Goal: Task Accomplishment & Management: Manage account settings

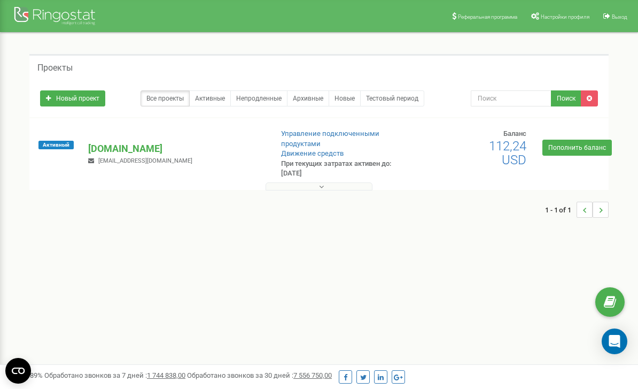
click at [558, 21] on link "Настройки профиля" at bounding box center [560, 16] width 71 height 32
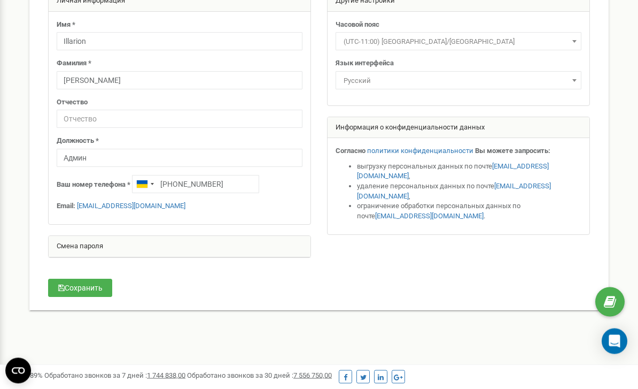
scroll to position [98, 0]
click at [78, 247] on div "Смена пароля" at bounding box center [180, 246] width 262 height 21
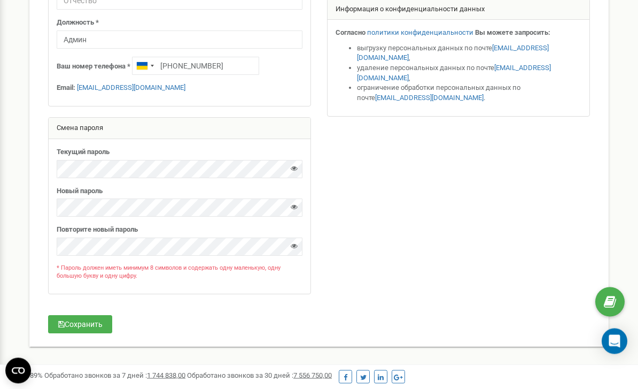
scroll to position [219, 0]
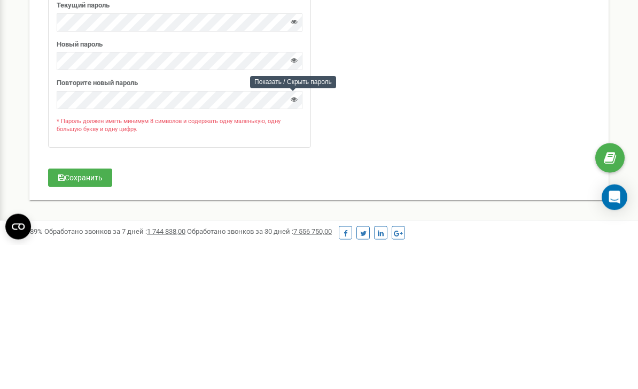
click at [292, 240] on icon at bounding box center [294, 243] width 7 height 7
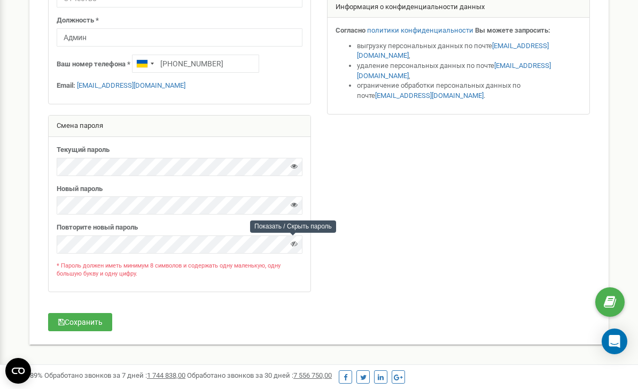
click at [78, 314] on button "Сохранить" at bounding box center [80, 322] width 64 height 18
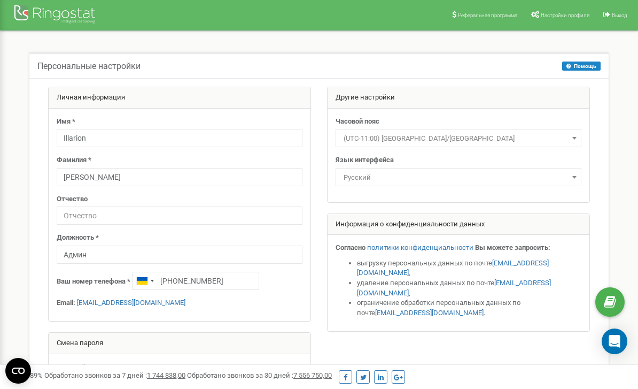
scroll to position [0, 0]
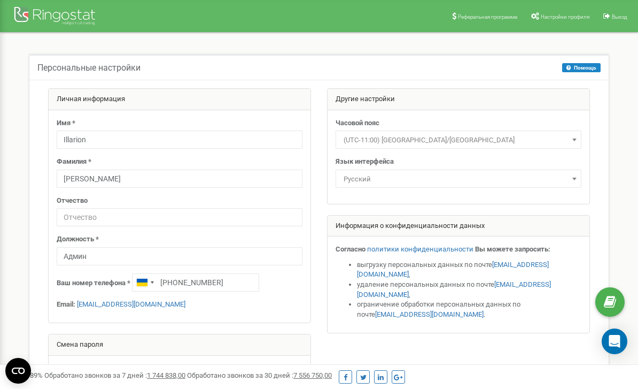
click at [83, 10] on div at bounding box center [56, 17] width 86 height 26
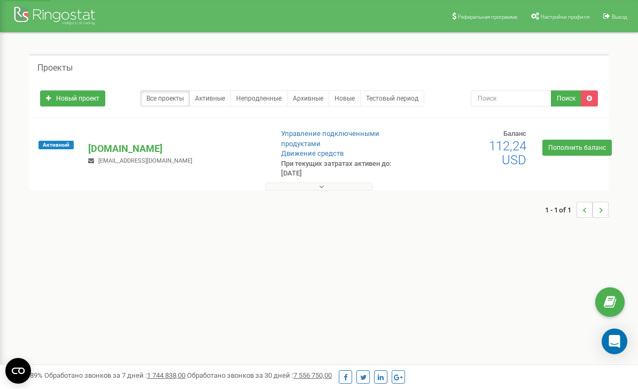
click at [113, 152] on p "[DOMAIN_NAME]" at bounding box center [175, 149] width 175 height 14
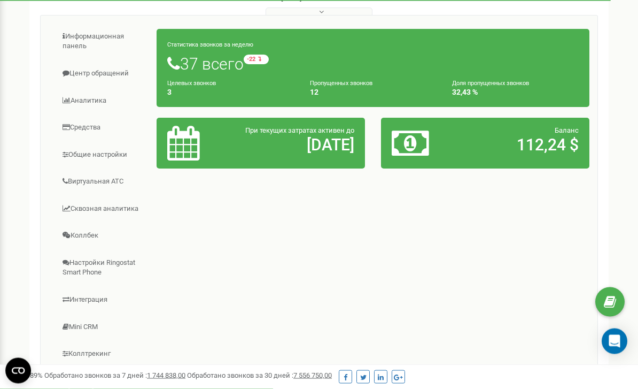
scroll to position [172, 0]
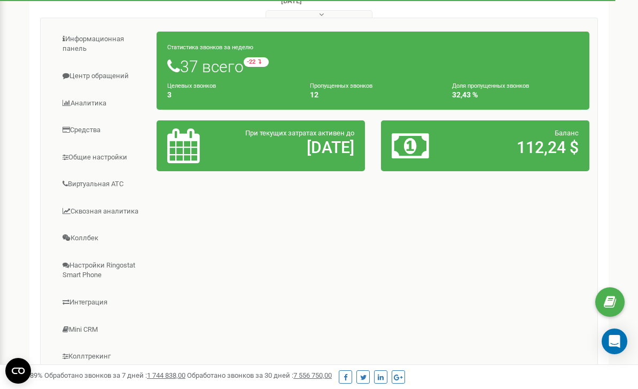
click at [83, 153] on link "Общие настройки" at bounding box center [103, 157] width 109 height 26
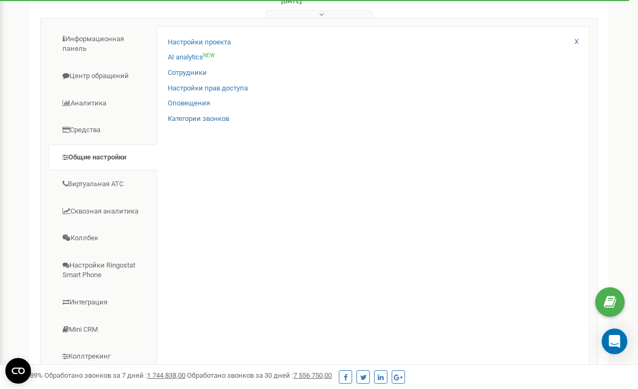
click at [190, 88] on link "Настройки прав доступа" at bounding box center [208, 88] width 80 height 10
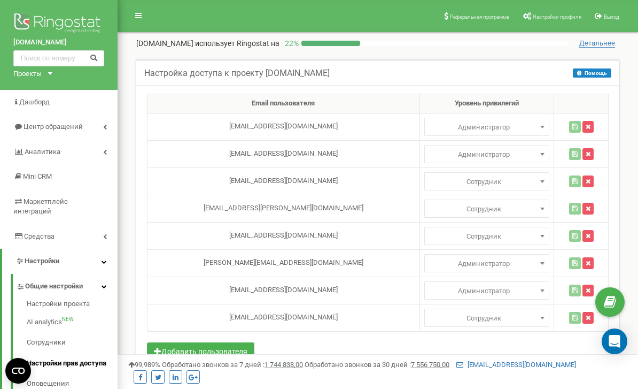
click at [235, 348] on button "Добавить пользователя" at bounding box center [200, 351] width 107 height 18
click at [332, 333] on td at bounding box center [284, 344] width 273 height 27
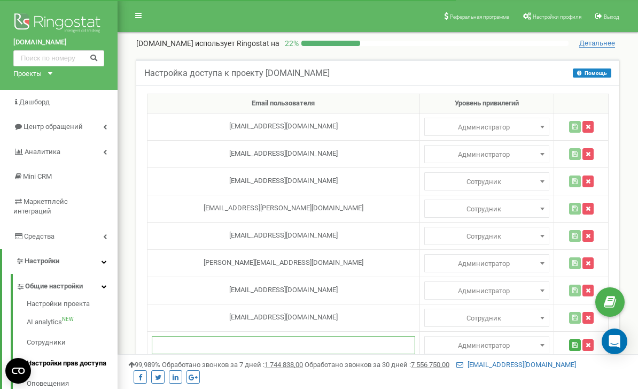
click at [312, 338] on input "text" at bounding box center [284, 345] width 264 height 18
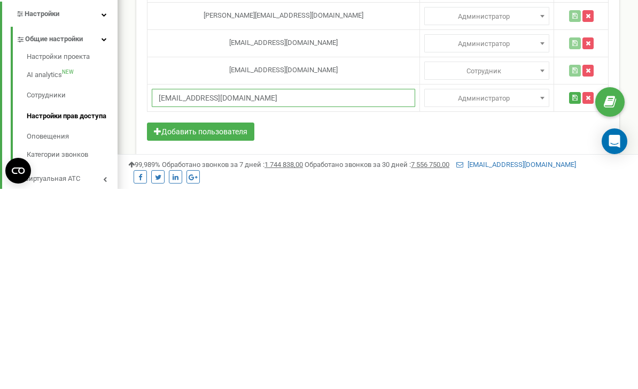
type input "kiu7771@gmail.com"
click at [569, 292] on button "button" at bounding box center [575, 298] width 12 height 12
